Goal: Find specific page/section: Find specific page/section

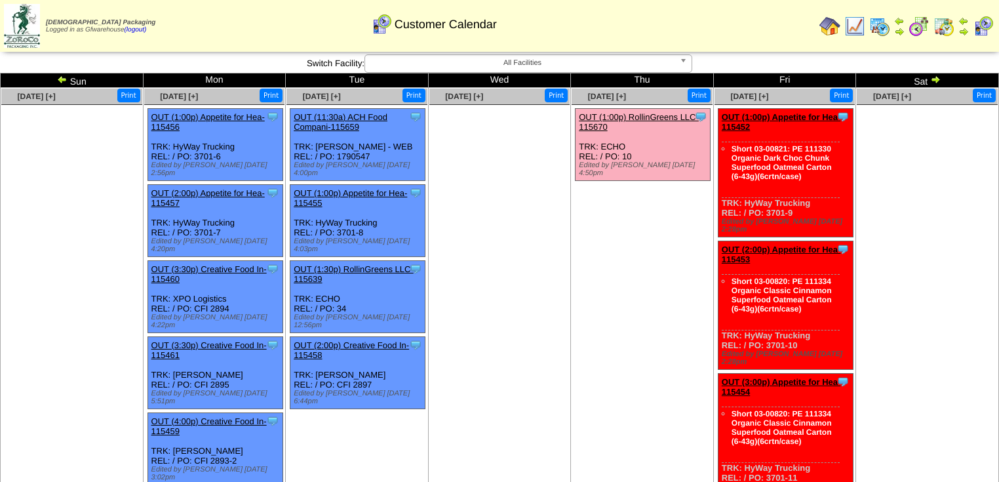
scroll to position [105, 0]
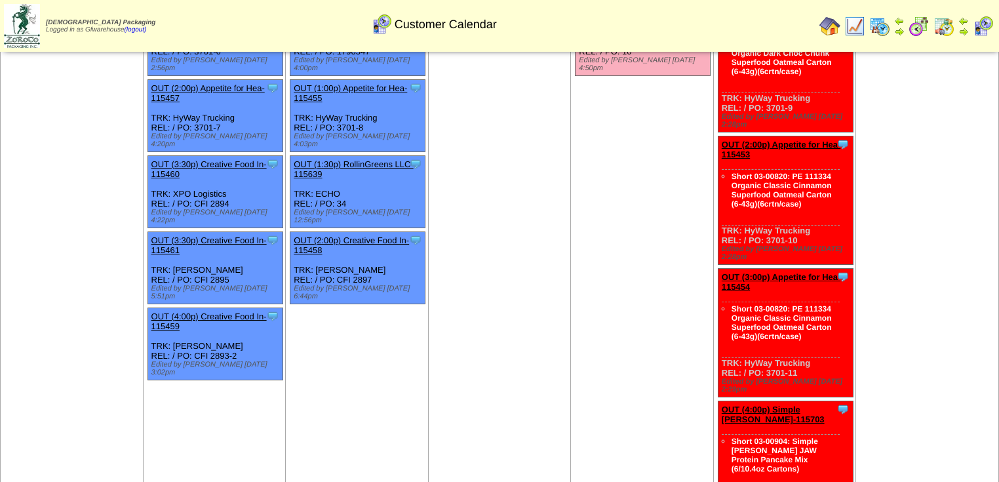
click at [944, 26] on img at bounding box center [944, 26] width 21 height 21
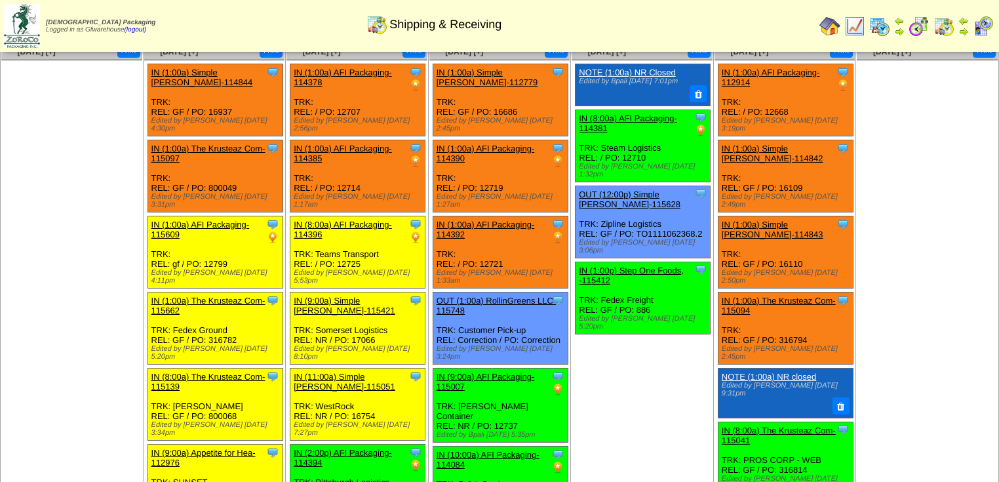
scroll to position [97, 0]
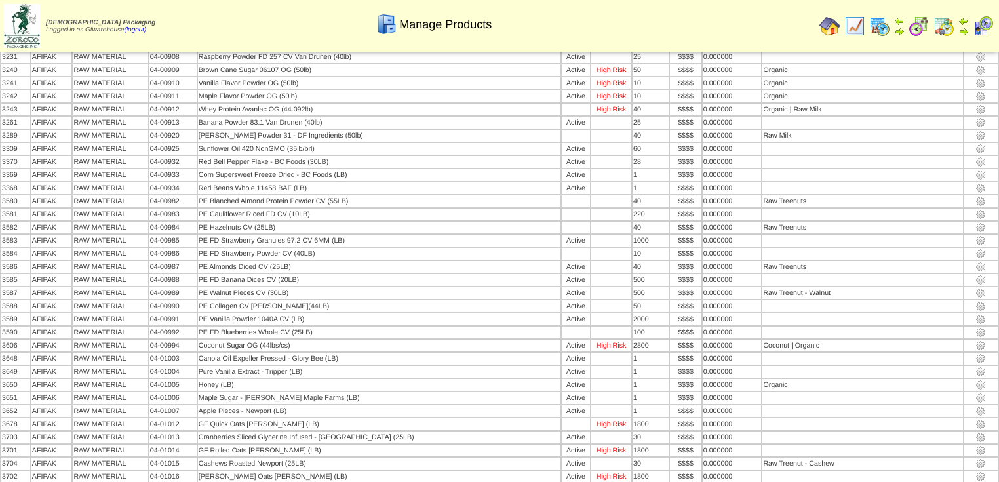
scroll to position [2995, 0]
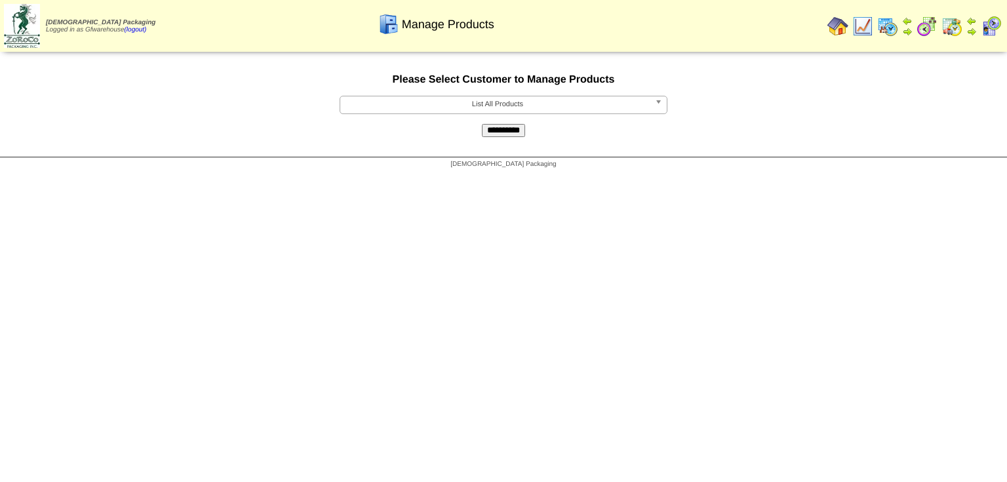
click at [656, 105] on b at bounding box center [661, 104] width 12 height 17
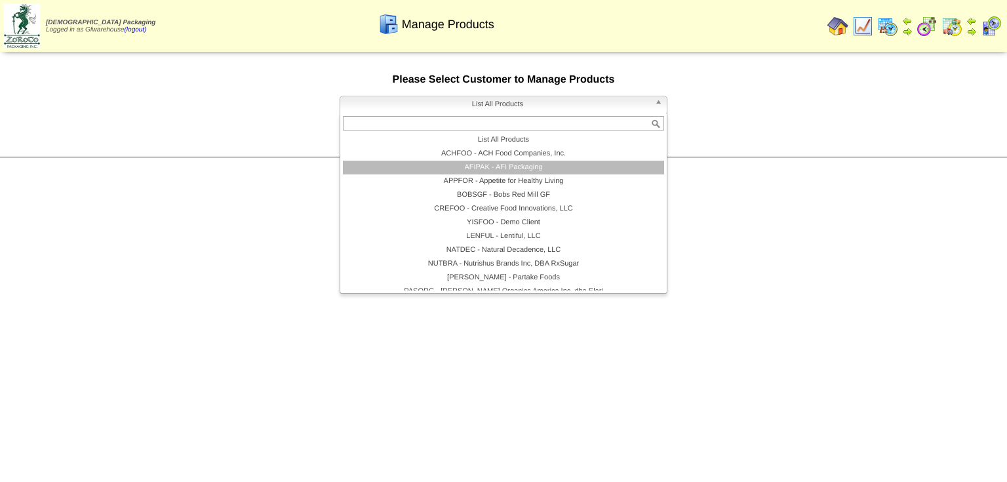
click at [497, 170] on li "AFIPAK - AFI Packaging" at bounding box center [503, 168] width 321 height 14
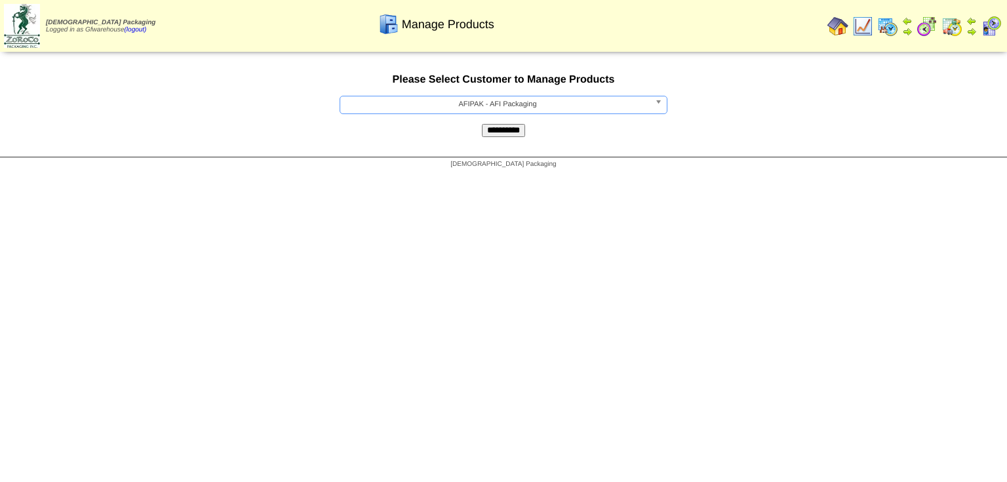
click at [517, 134] on input "**********" at bounding box center [503, 130] width 43 height 13
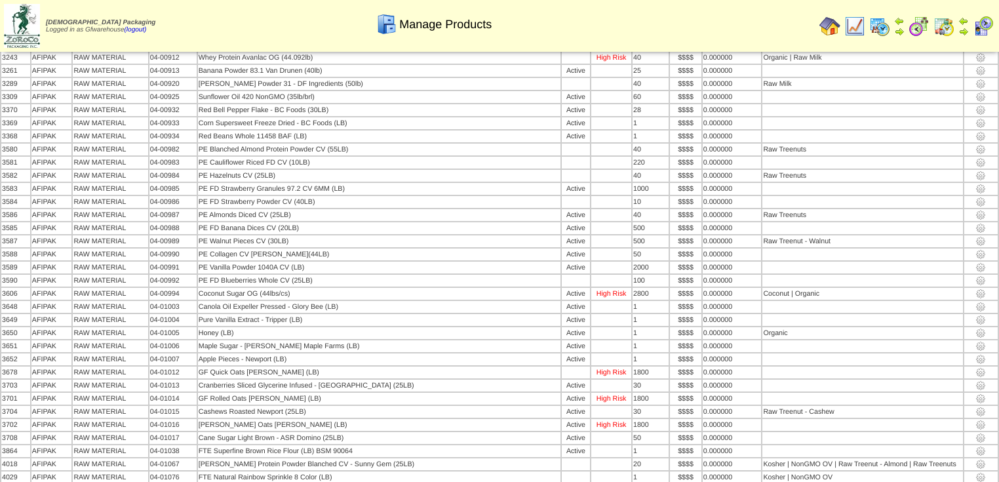
scroll to position [4615, 0]
